Goal: Find specific page/section: Find specific page/section

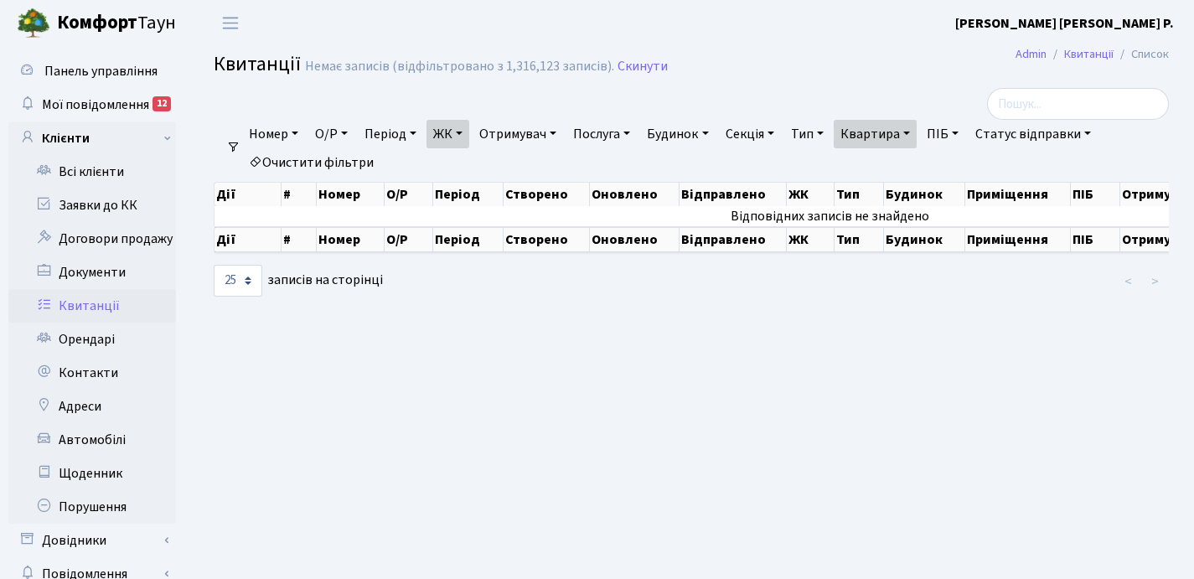
select select "25"
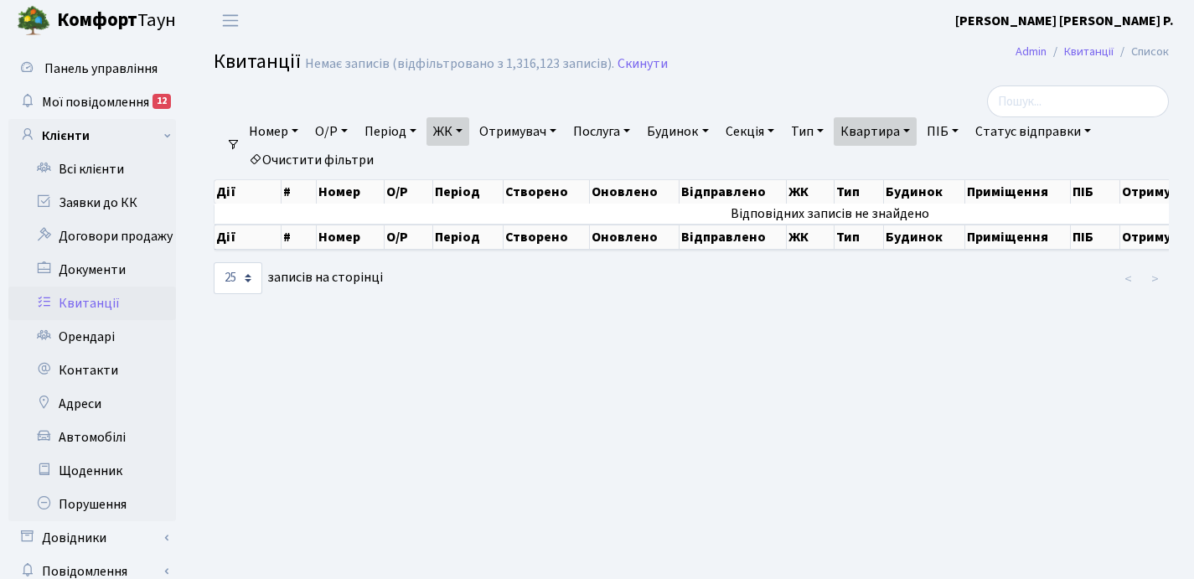
click at [917, 127] on link "Квартира" at bounding box center [875, 131] width 83 height 28
type input "1"
type input "2-1684"
click at [463, 132] on link "ЖК" at bounding box center [447, 131] width 43 height 28
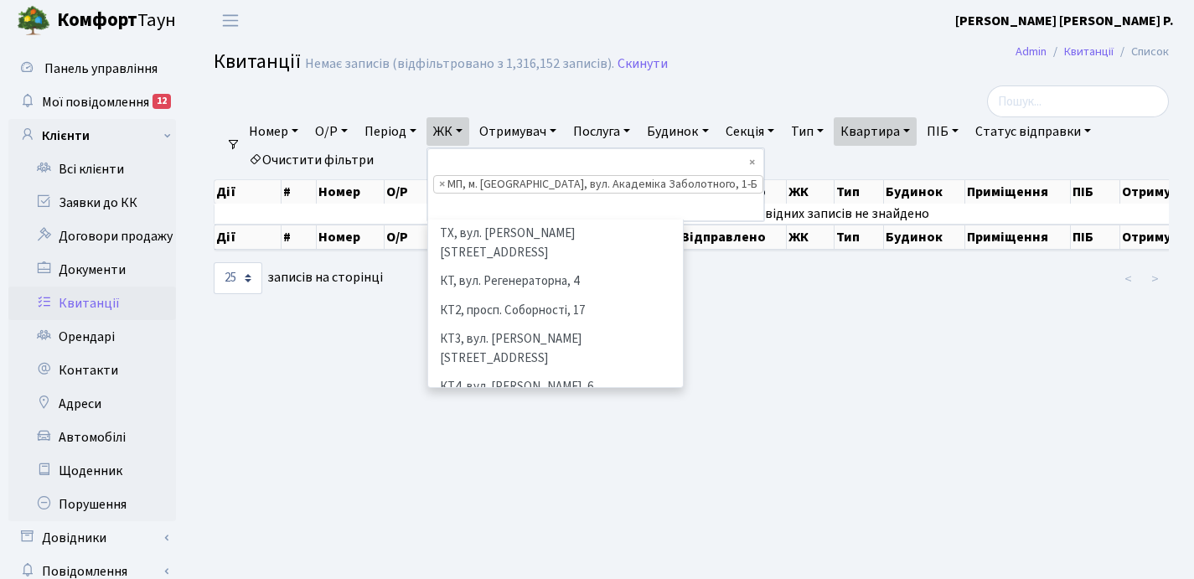
scroll to position [343, 0]
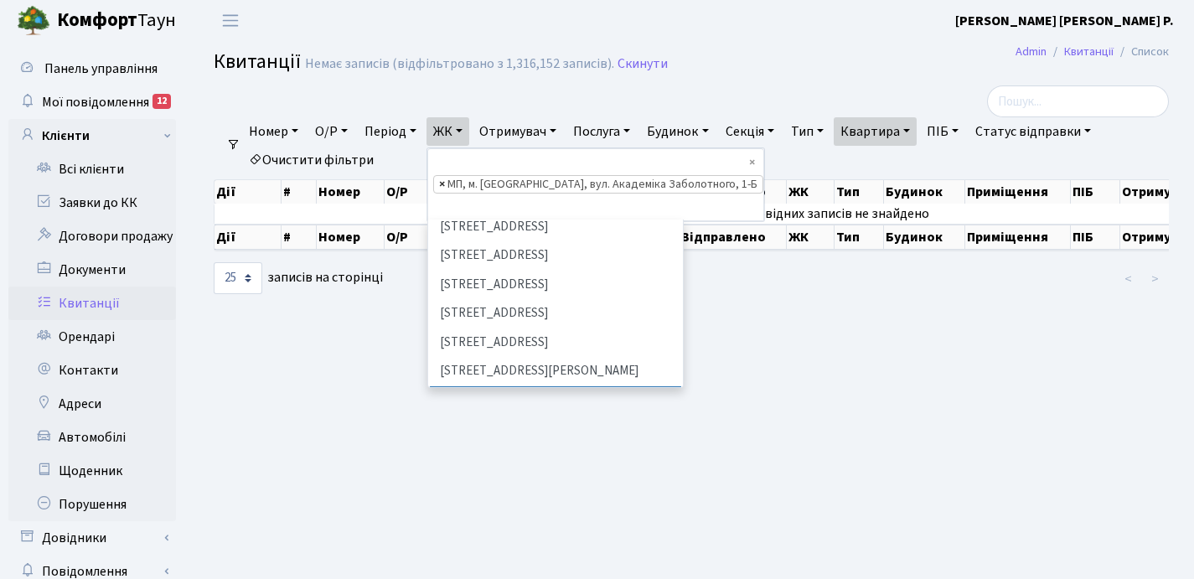
click at [445, 183] on span "×" at bounding box center [442, 184] width 6 height 17
select select
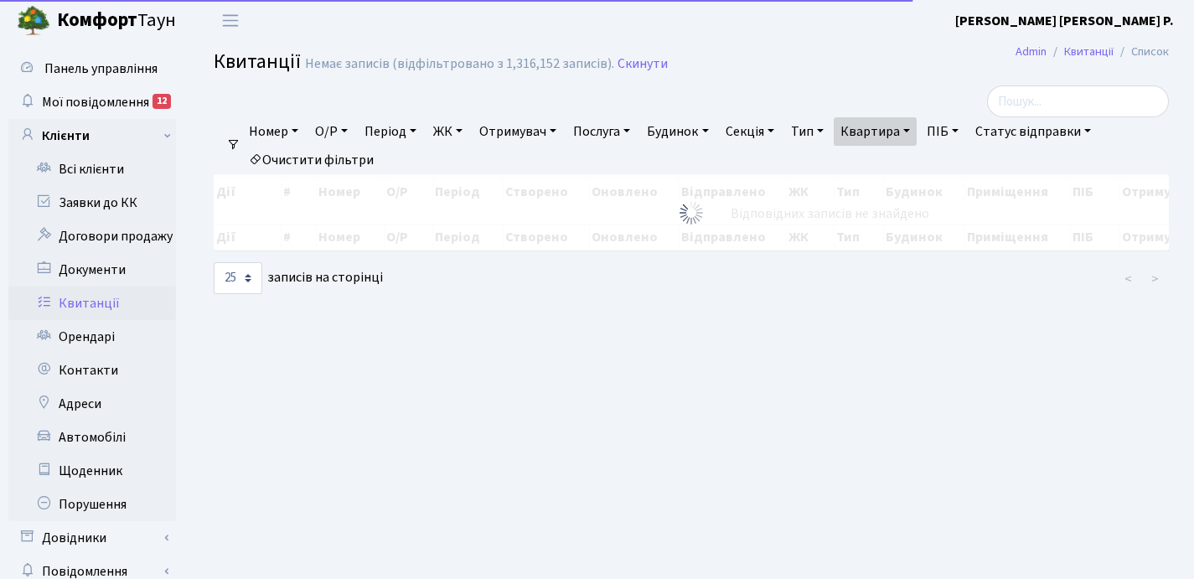
click at [468, 123] on link "ЖК" at bounding box center [447, 131] width 43 height 28
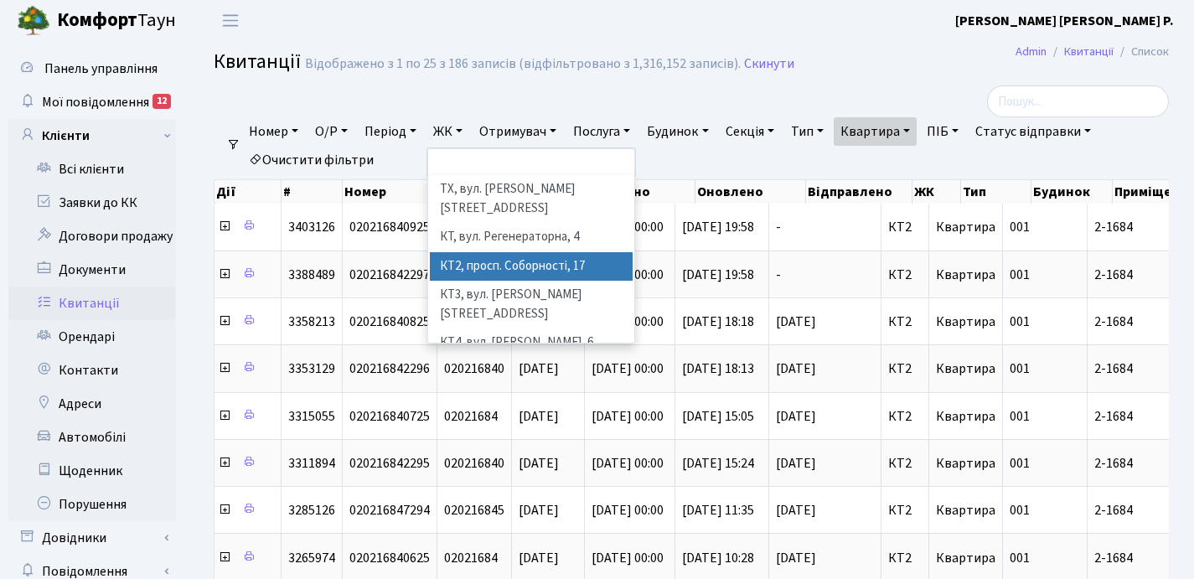
click at [510, 253] on li "КТ2, просп. Соборності, 17" at bounding box center [531, 266] width 203 height 29
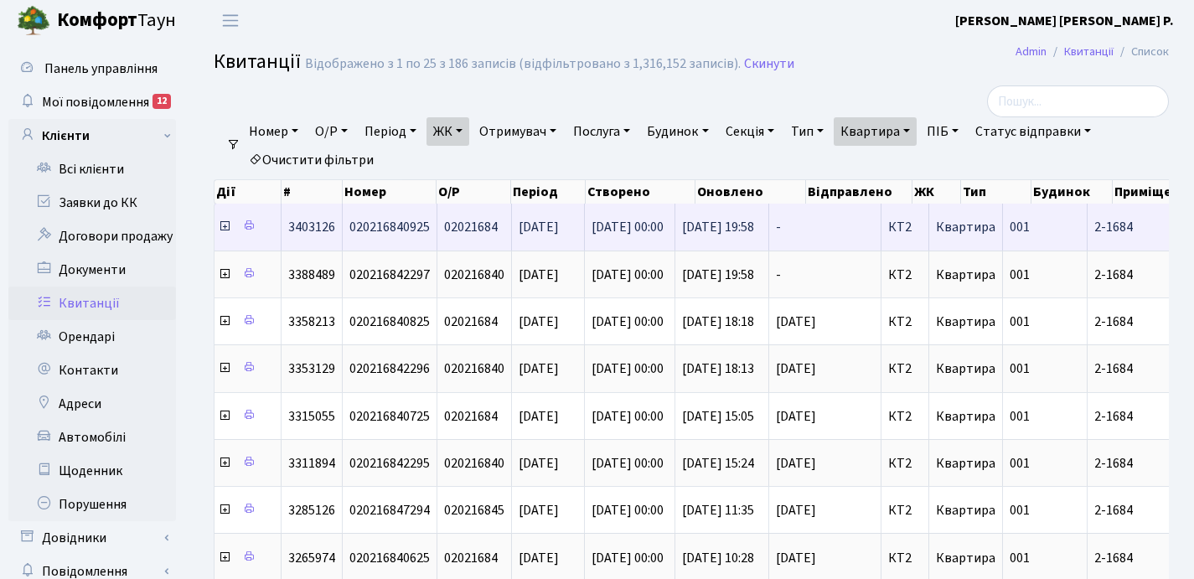
click at [225, 229] on icon at bounding box center [224, 226] width 13 height 13
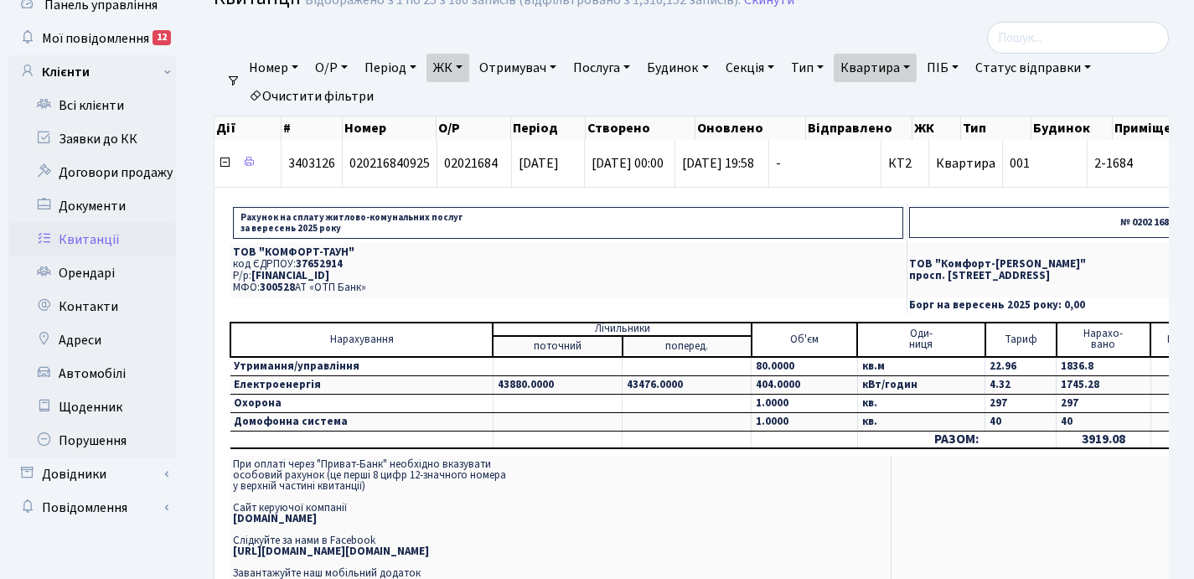
scroll to position [75, 0]
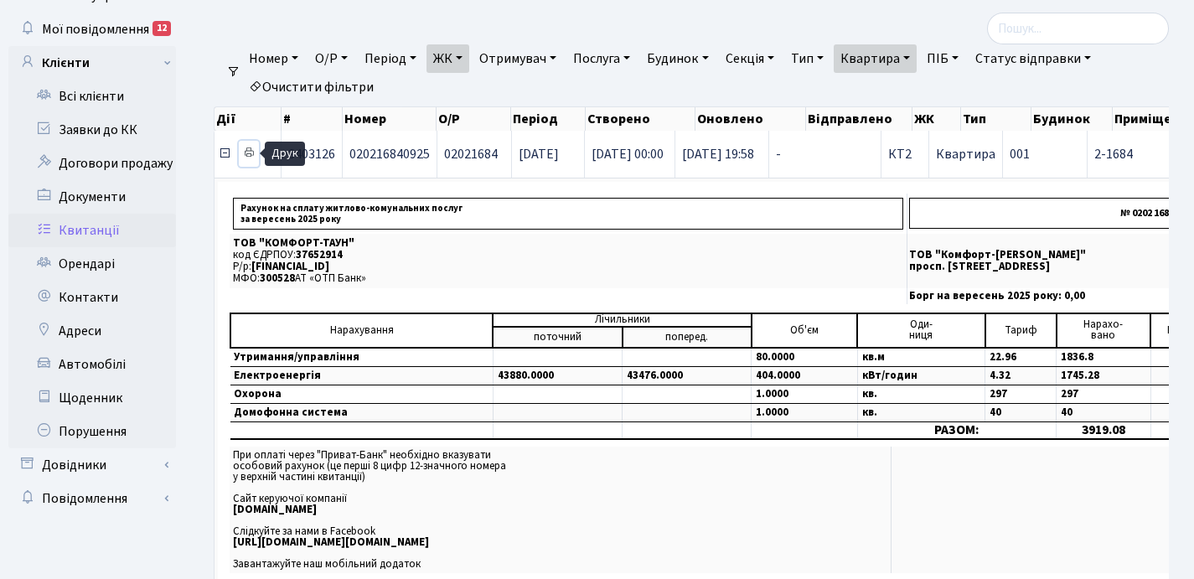
click at [252, 152] on icon at bounding box center [249, 153] width 12 height 12
click at [917, 54] on link "Квартира" at bounding box center [875, 58] width 83 height 28
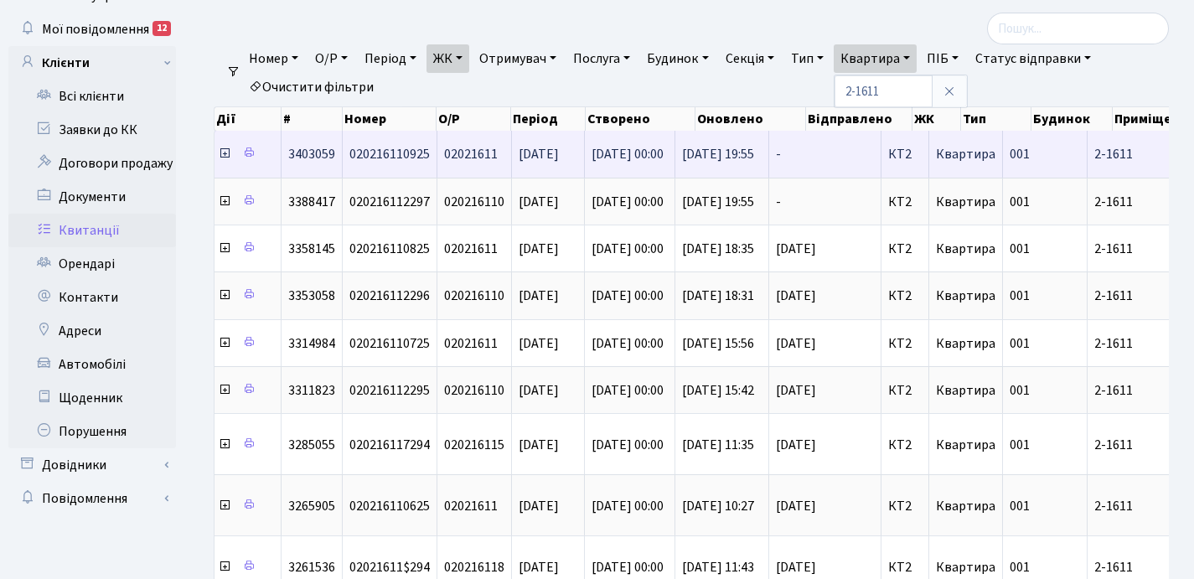
click at [225, 156] on icon at bounding box center [224, 153] width 13 height 13
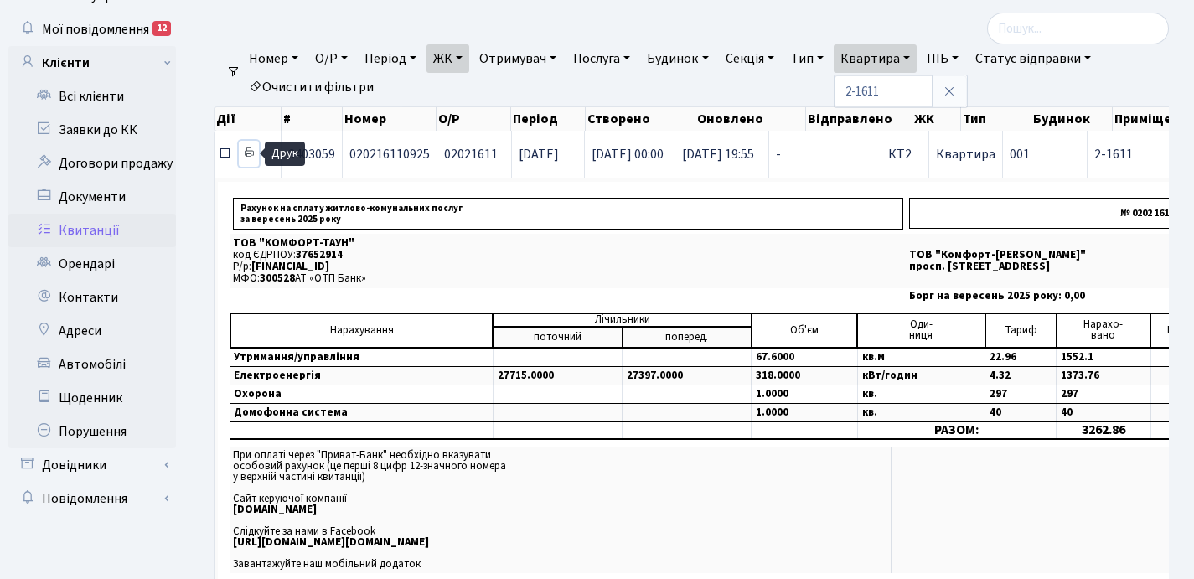
click at [253, 150] on icon at bounding box center [249, 153] width 12 height 12
click at [917, 56] on link "Квартира" at bounding box center [875, 58] width 83 height 28
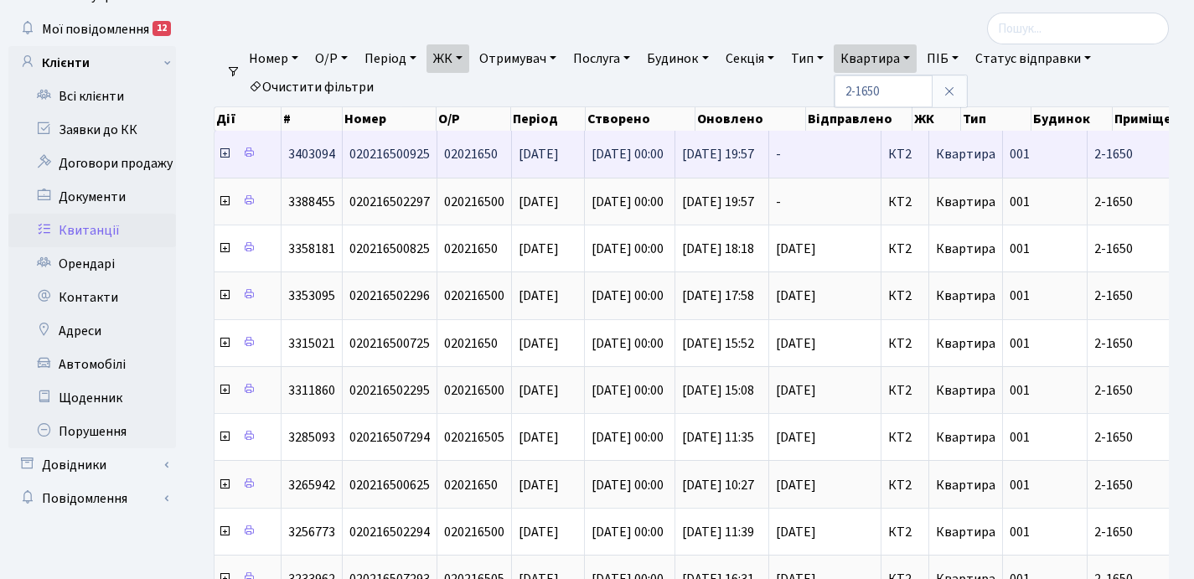
click at [222, 153] on icon at bounding box center [224, 153] width 13 height 13
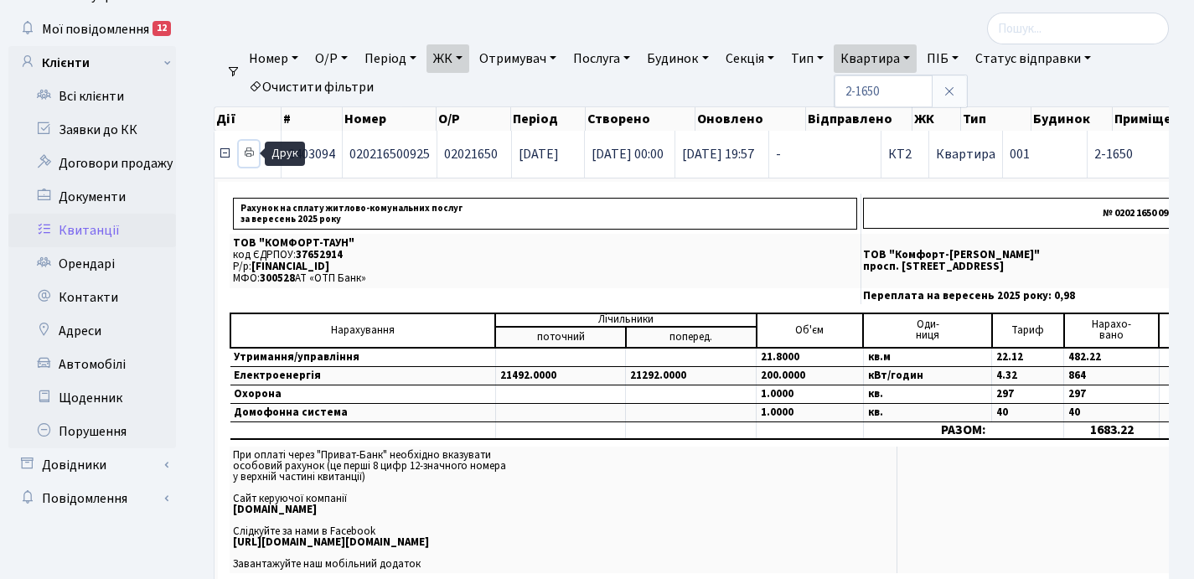
click at [252, 150] on icon at bounding box center [249, 153] width 12 height 12
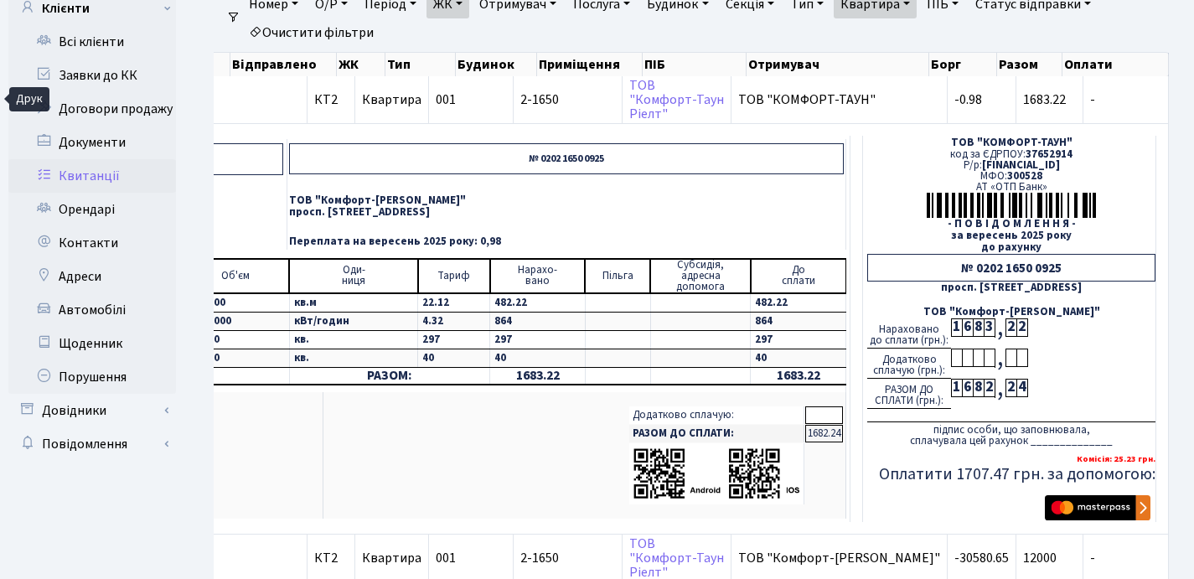
scroll to position [107, 0]
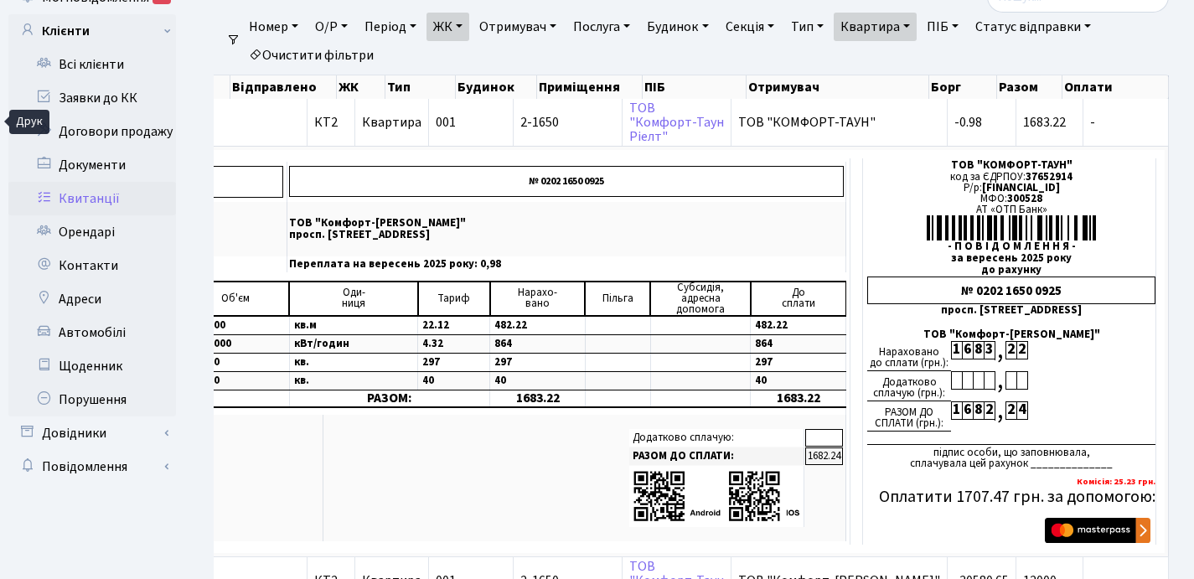
click at [917, 21] on link "Квартира" at bounding box center [875, 27] width 83 height 28
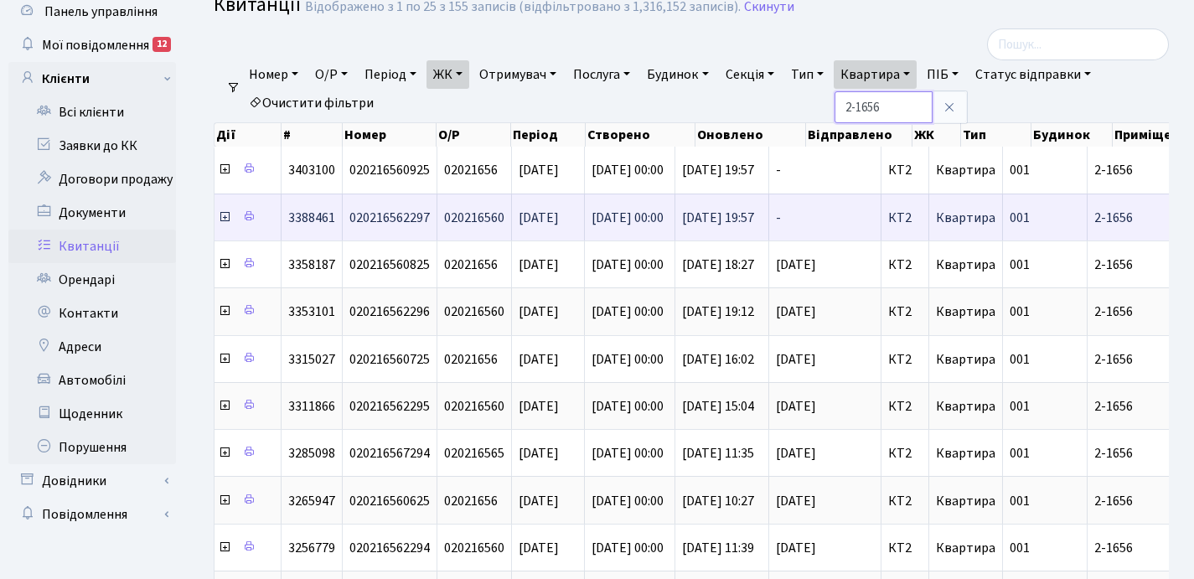
scroll to position [50, 0]
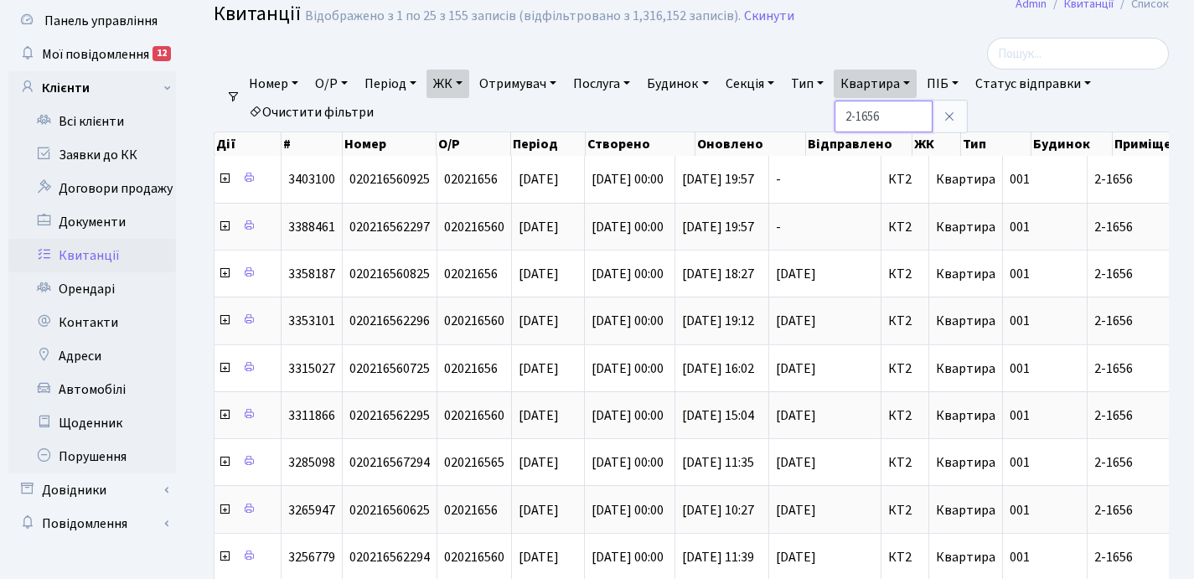
click at [912, 114] on input "2-1656" at bounding box center [883, 117] width 98 height 32
type input "2"
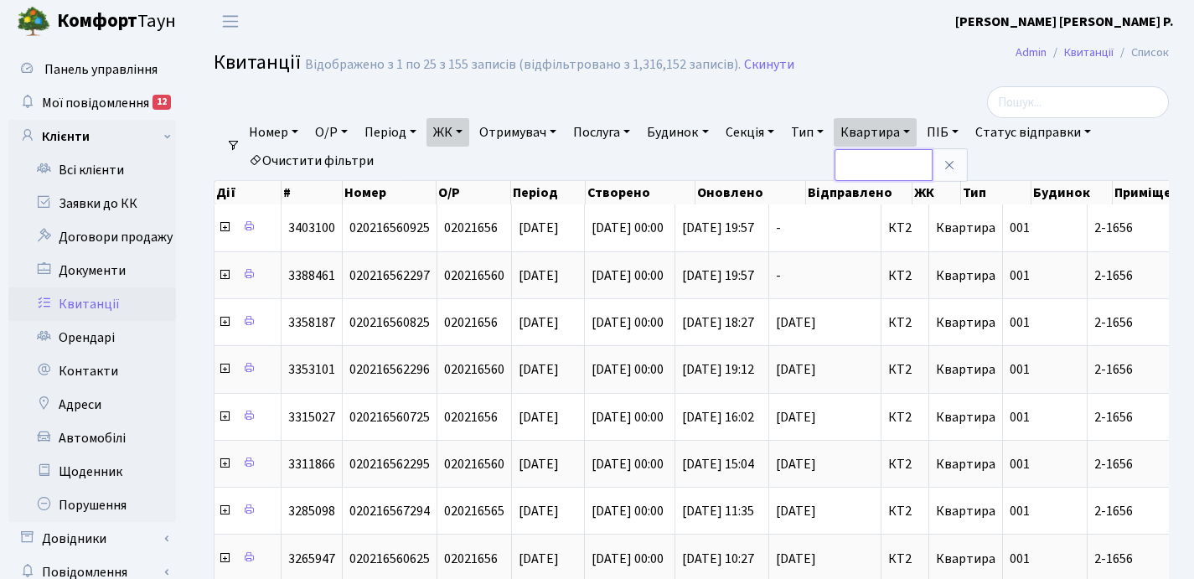
scroll to position [0, 0]
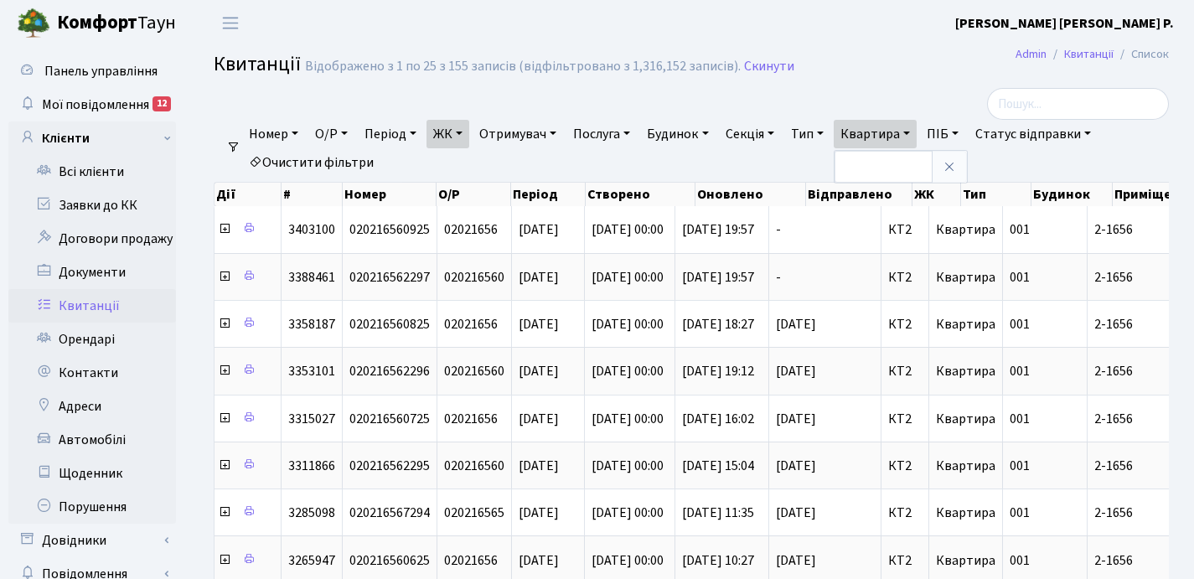
click at [901, 74] on h2 "Квитанції Відображено з 1 по 25 з 155 записів (відфільтровано з 1,316,152 запис…" at bounding box center [691, 67] width 955 height 28
click at [917, 131] on link "Квартира" at bounding box center [875, 134] width 83 height 28
type input "16-64/2"
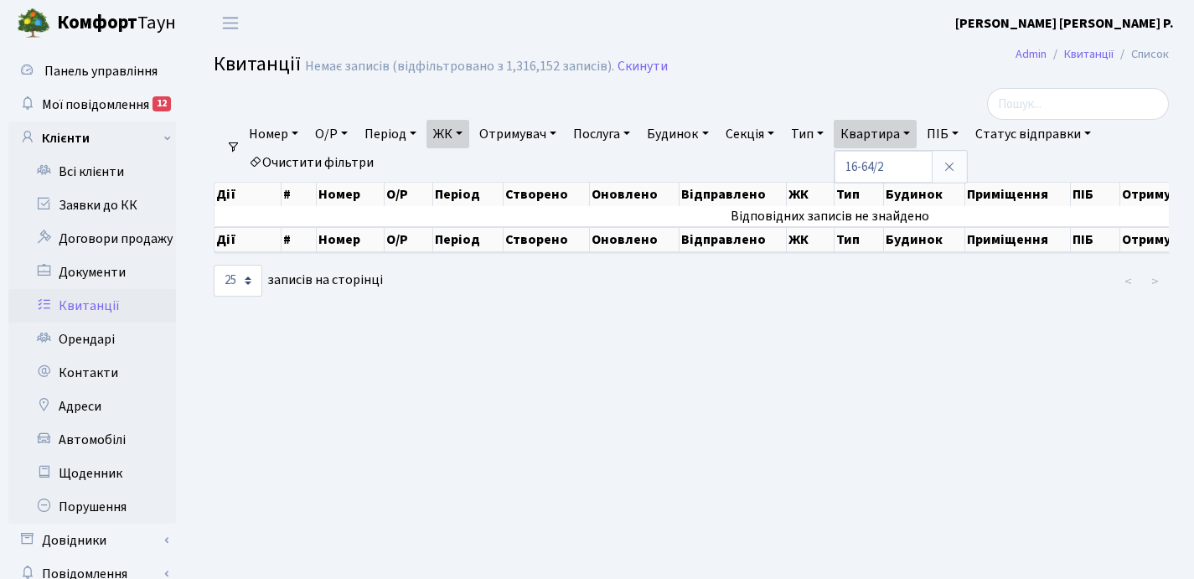
click at [468, 129] on link "ЖК" at bounding box center [447, 134] width 43 height 28
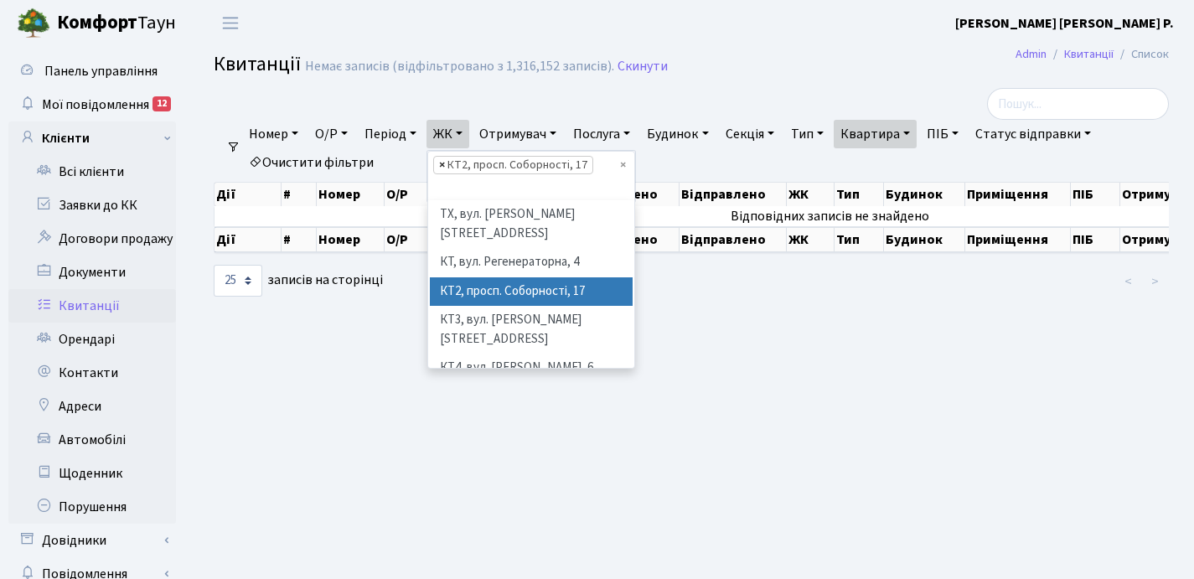
click at [445, 163] on span "×" at bounding box center [442, 165] width 6 height 17
select select
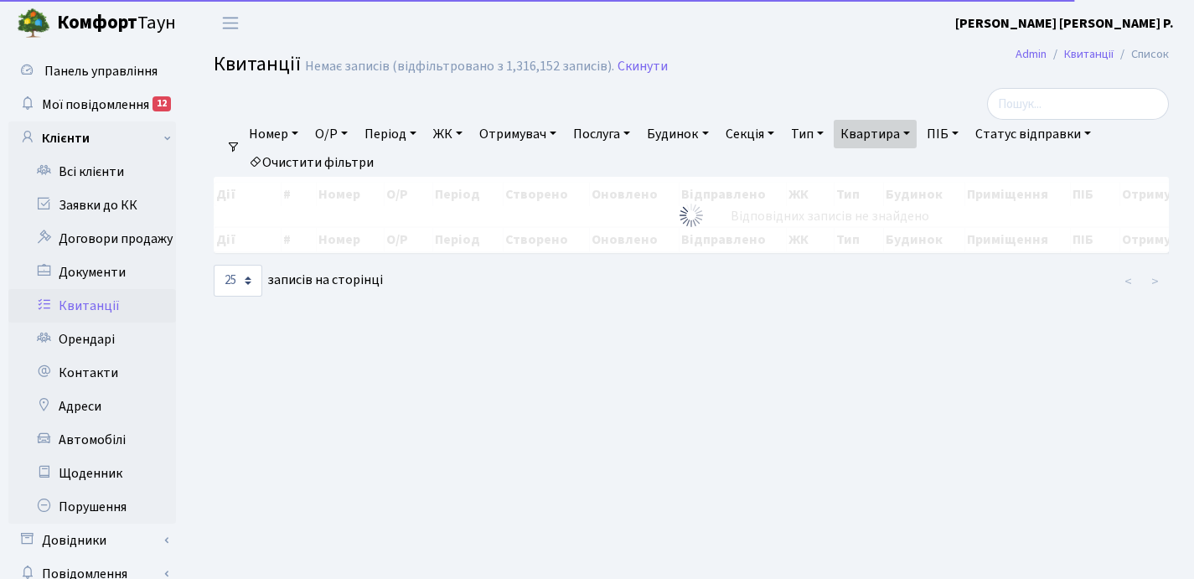
click at [467, 129] on link "ЖК" at bounding box center [447, 134] width 43 height 28
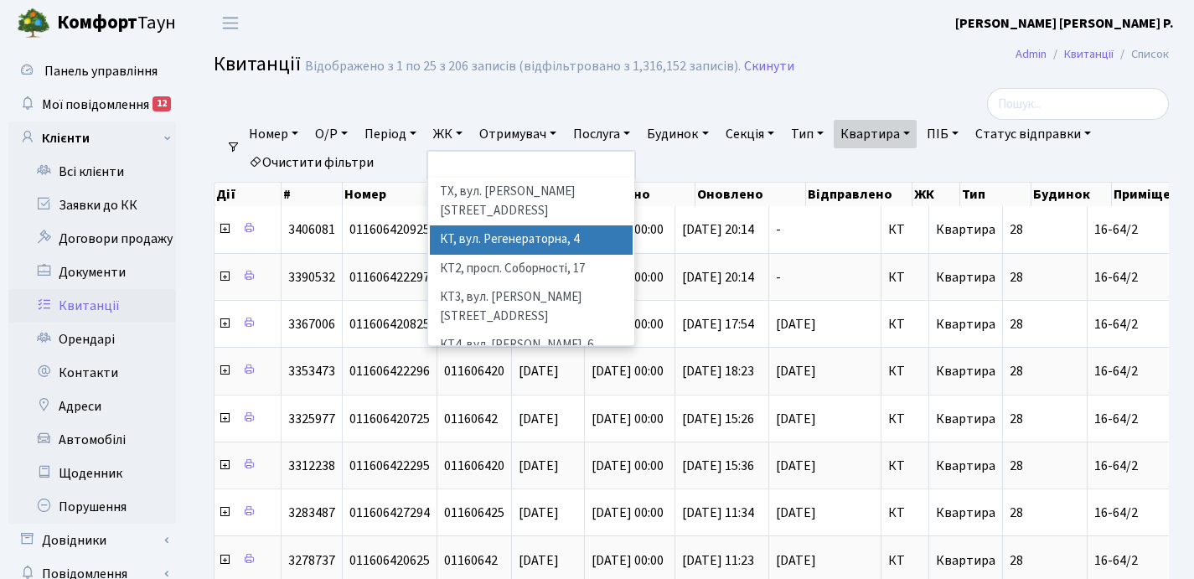
click at [500, 225] on li "КТ, вул. Регенераторна, 4" at bounding box center [531, 239] width 203 height 29
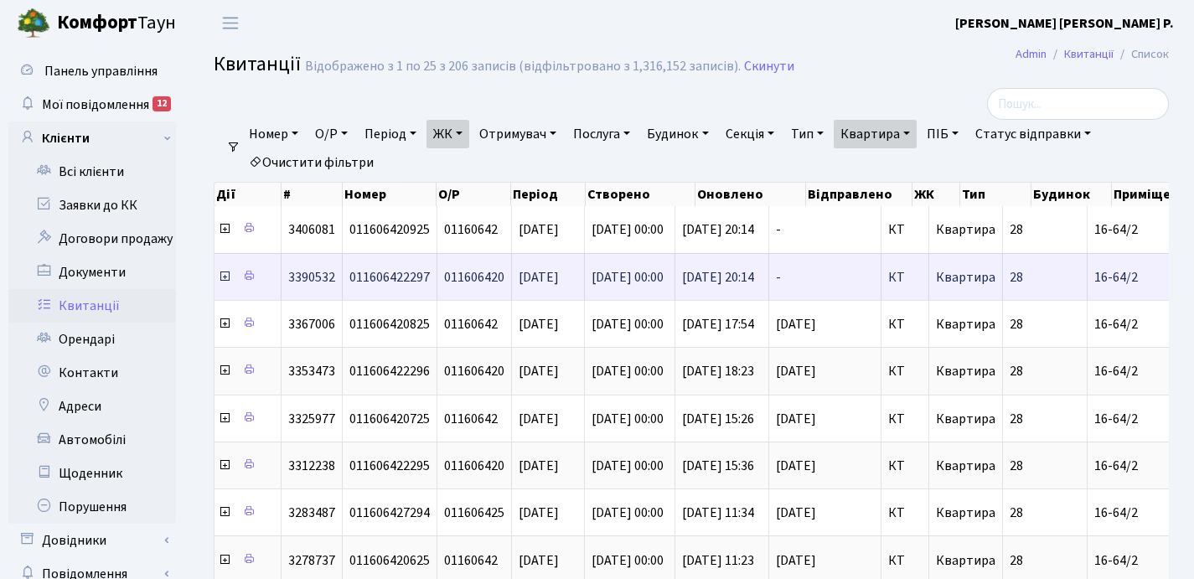
click at [223, 277] on icon at bounding box center [224, 276] width 13 height 13
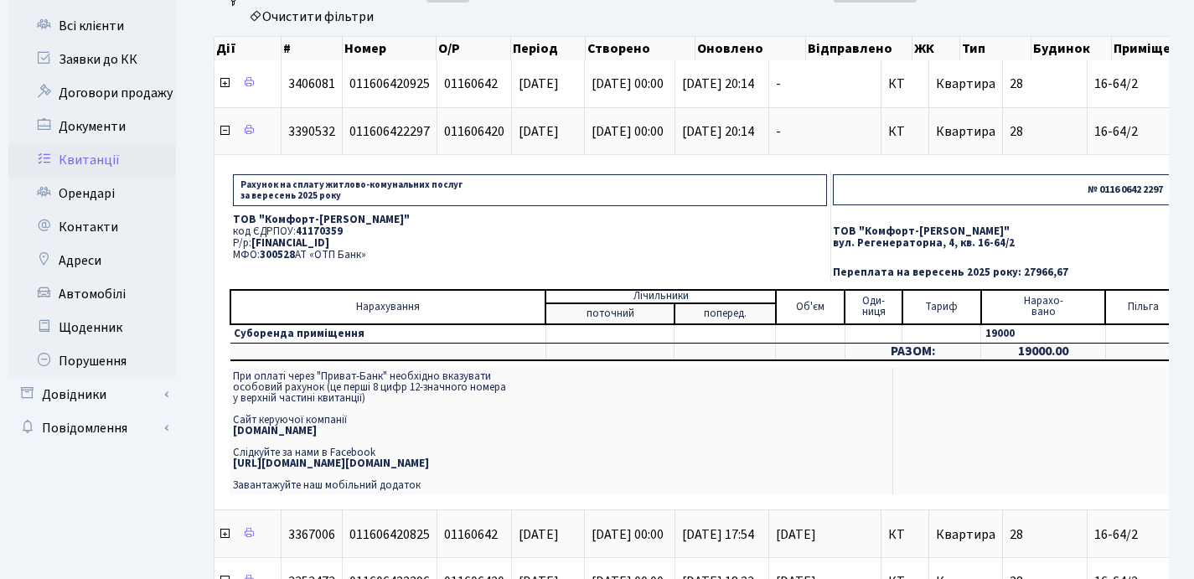
scroll to position [158, 0]
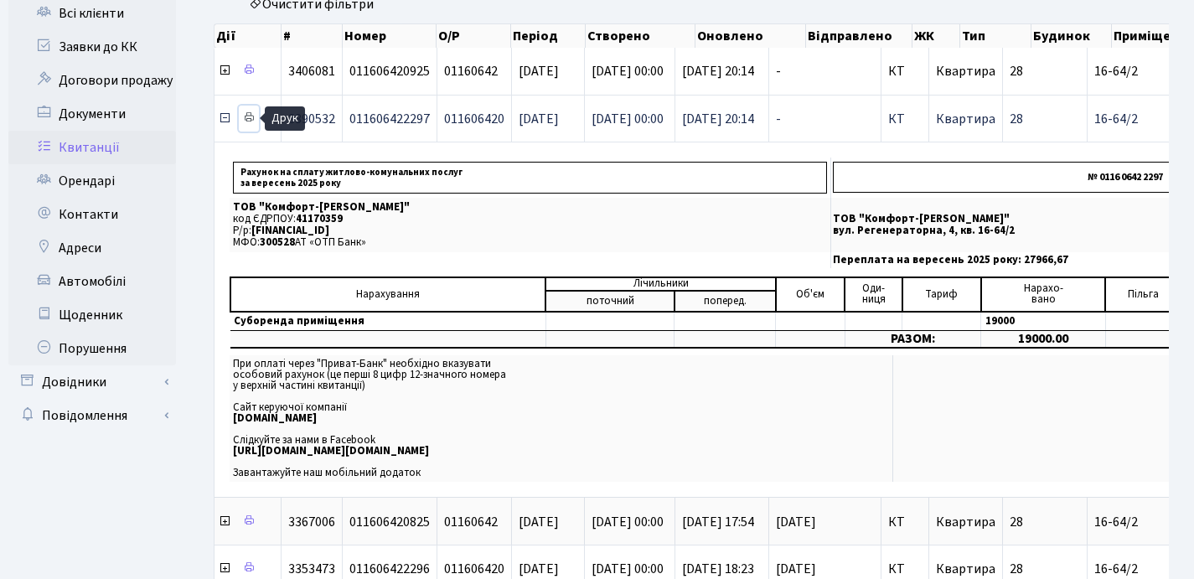
click at [249, 118] on icon at bounding box center [249, 117] width 12 height 12
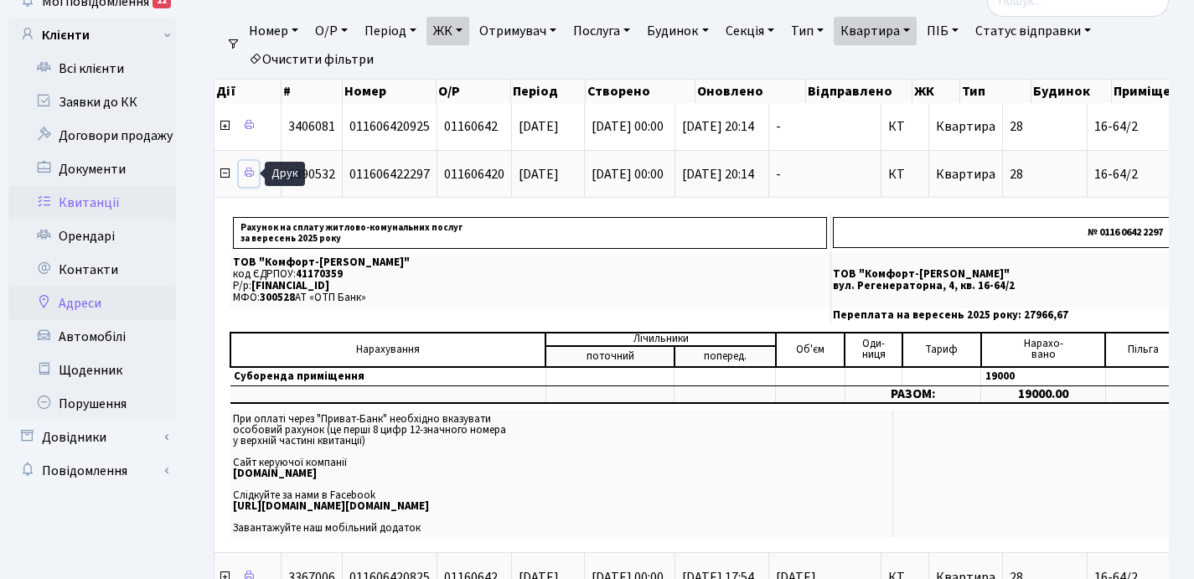
scroll to position [32, 0]
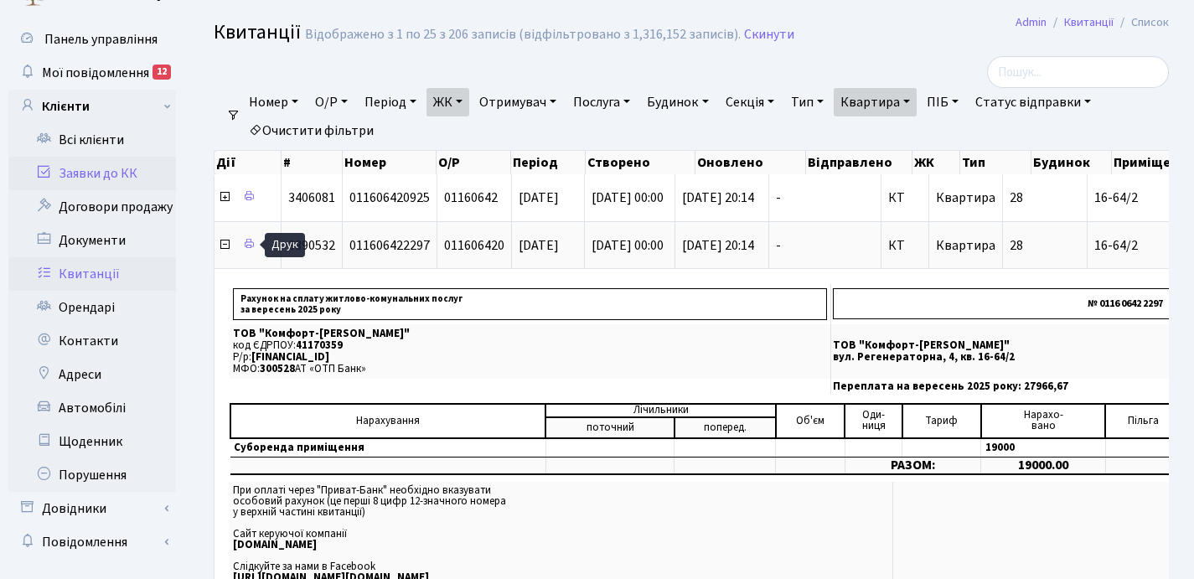
click at [87, 175] on link "Заявки до КК" at bounding box center [92, 174] width 168 height 34
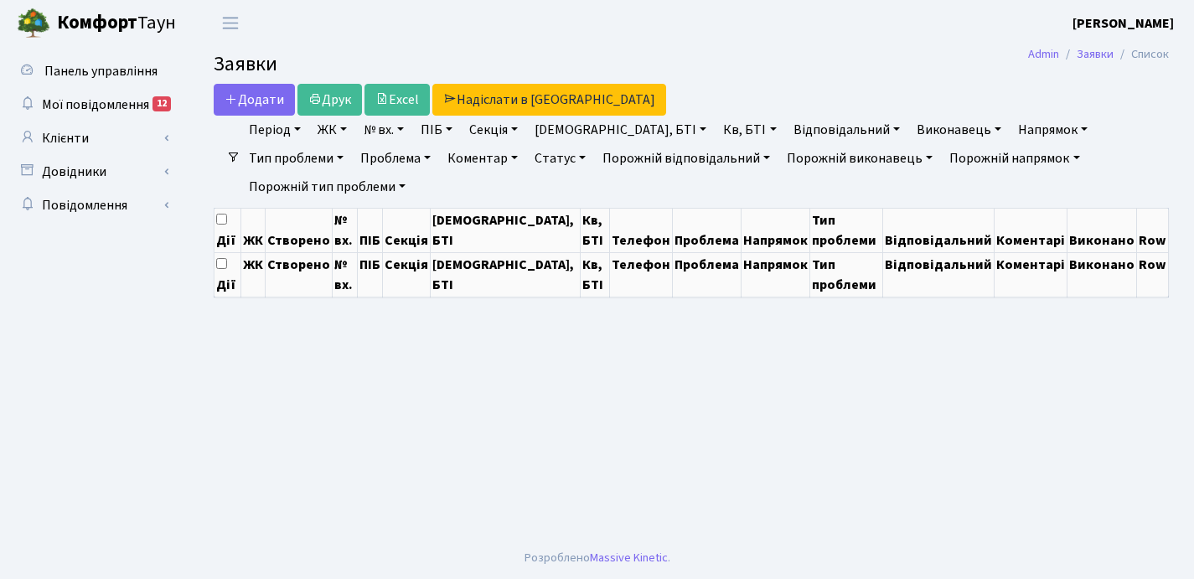
select select "25"
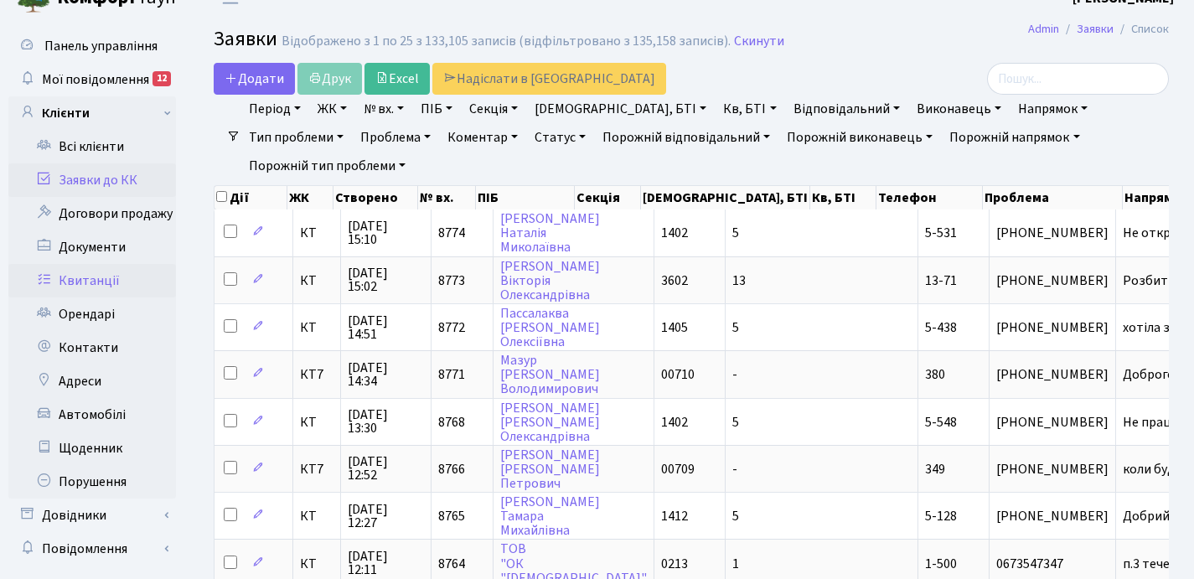
scroll to position [44, 0]
